Goal: Find specific page/section: Find specific page/section

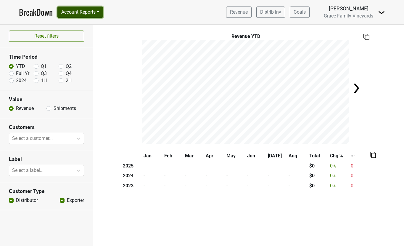
click at [103, 8] on button "Account Reports" at bounding box center [80, 12] width 46 height 11
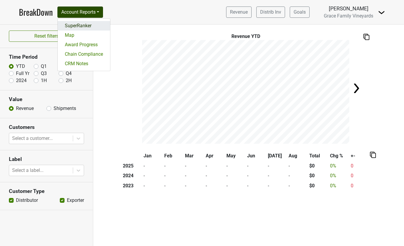
click at [89, 26] on link "SuperRanker" at bounding box center [84, 25] width 52 height 9
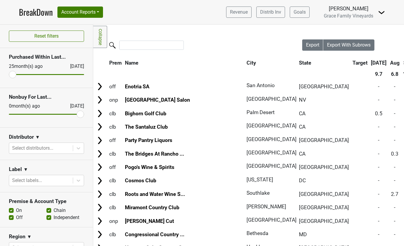
click at [383, 9] on img at bounding box center [381, 12] width 7 height 7
click at [356, 44] on link "Logout" at bounding box center [361, 42] width 47 height 9
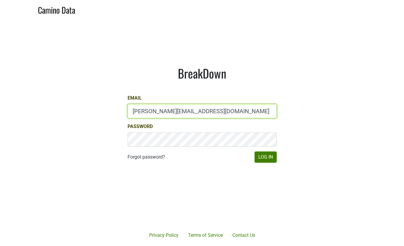
click at [149, 113] on input "brett@gracefamilyvineyards.com" at bounding box center [201, 111] width 149 height 14
type input "kristi.sanders@brownefamilywines.com"
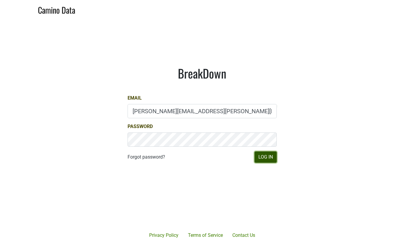
click at [269, 159] on button "Log In" at bounding box center [265, 156] width 22 height 11
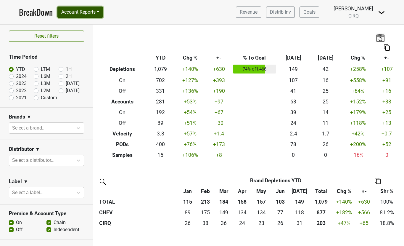
click at [89, 9] on button "Account Reports" at bounding box center [80, 12] width 46 height 11
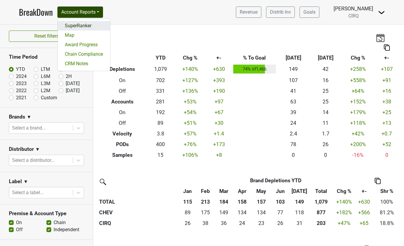
click at [88, 26] on link "SuperRanker" at bounding box center [84, 25] width 52 height 9
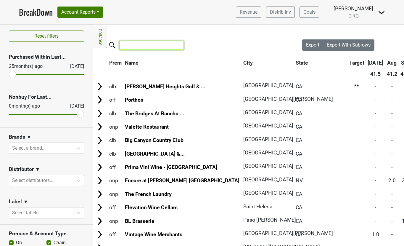
click at [134, 47] on input "search" at bounding box center [151, 45] width 64 height 9
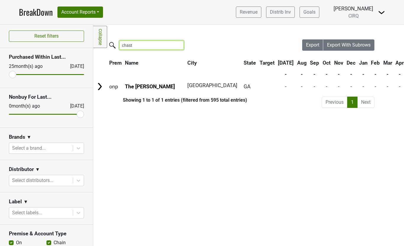
type input "chast"
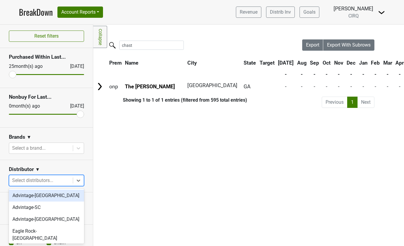
click at [46, 177] on div at bounding box center [41, 180] width 58 height 8
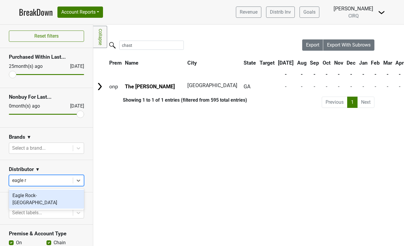
type input "eagle ro"
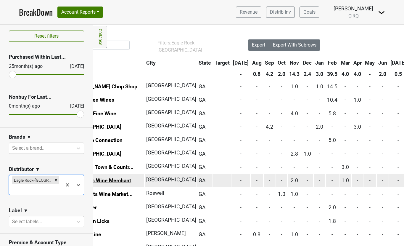
scroll to position [0, 112]
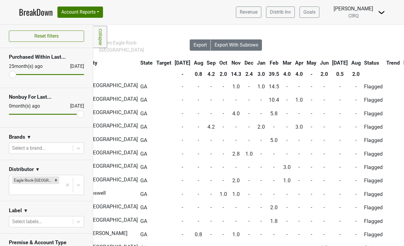
click at [318, 64] on th "Jun" at bounding box center [324, 62] width 12 height 11
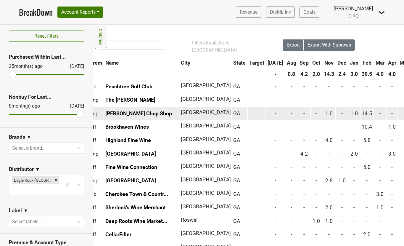
scroll to position [0, 0]
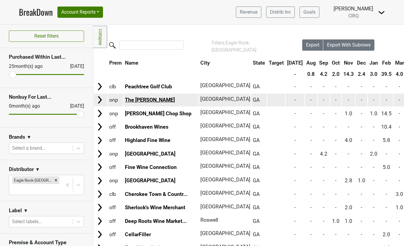
click at [135, 101] on link "The [PERSON_NAME]" at bounding box center [150, 100] width 50 height 6
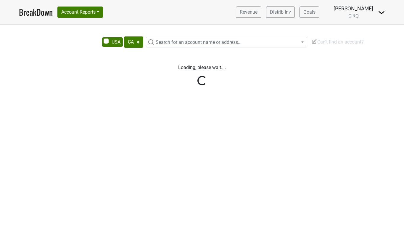
select select "CA"
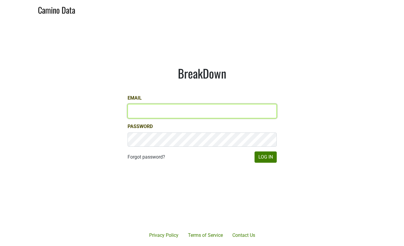
click at [147, 108] on input "Email" at bounding box center [201, 111] width 149 height 14
type input "kathy@pacificsouthern.com"
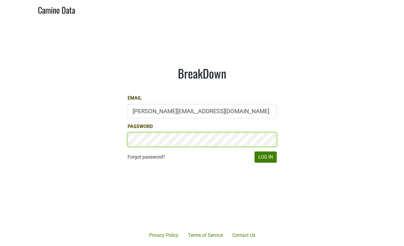
click at [254, 151] on button "Log In" at bounding box center [265, 156] width 22 height 11
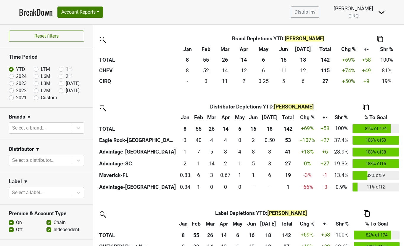
scroll to position [146, 0]
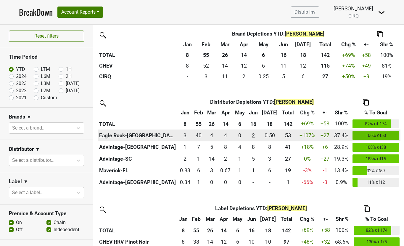
click at [255, 135] on div "2 2" at bounding box center [253, 135] width 10 height 8
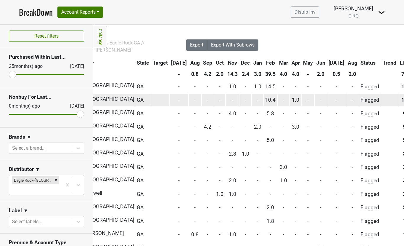
scroll to position [0, 170]
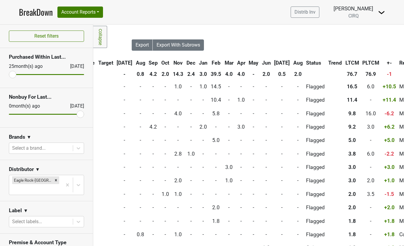
click at [260, 62] on th "Jun" at bounding box center [266, 62] width 12 height 11
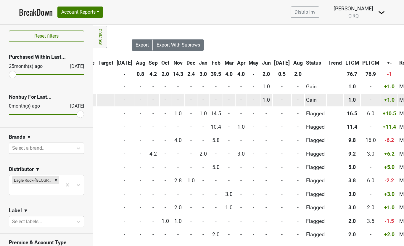
scroll to position [0, 0]
